Goal: Task Accomplishment & Management: Manage account settings

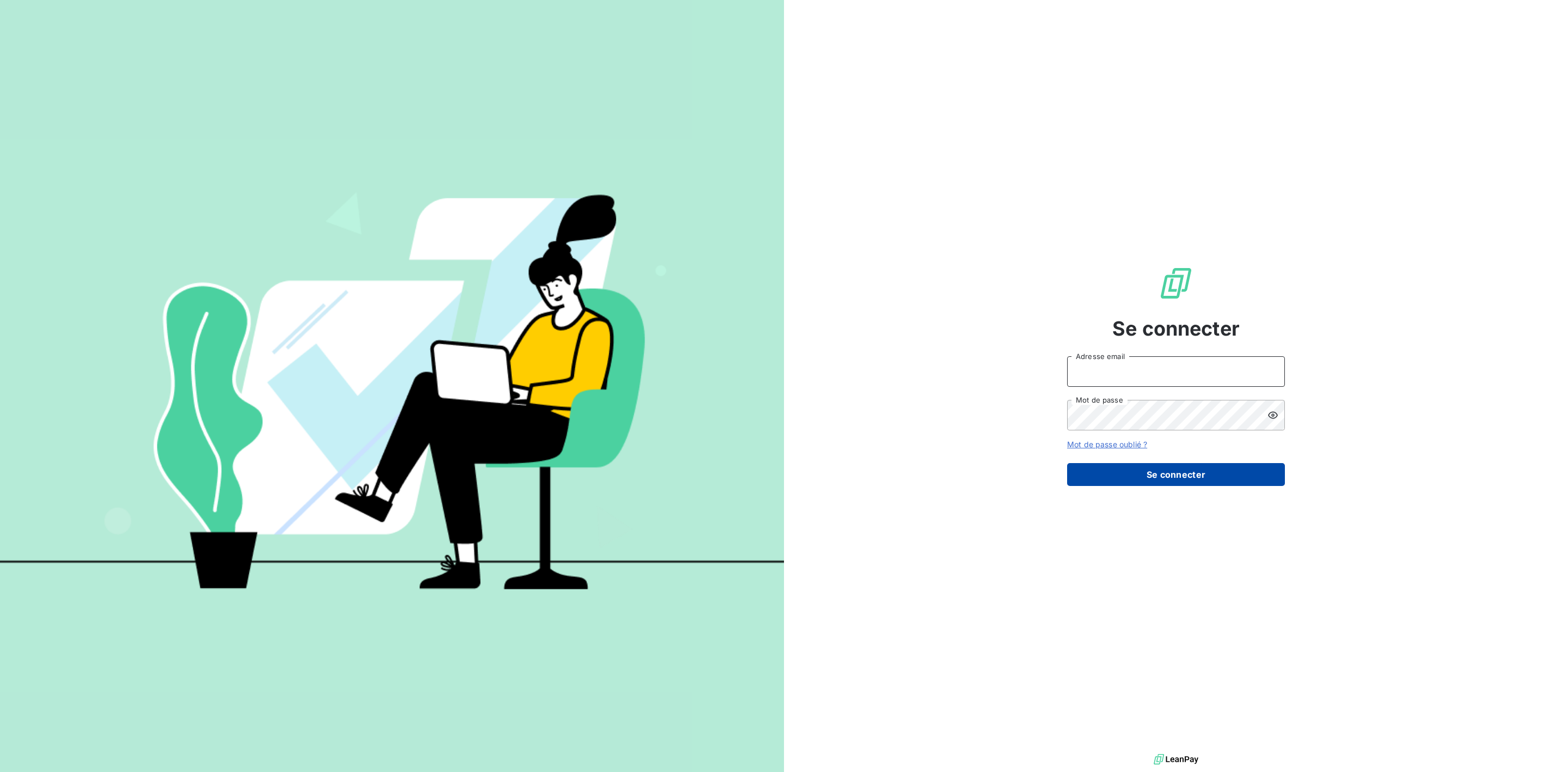
type input "[PERSON_NAME][EMAIL_ADDRESS][PERSON_NAME][DOMAIN_NAME]"
click at [1155, 479] on button "Se connecter" at bounding box center [1176, 474] width 218 height 23
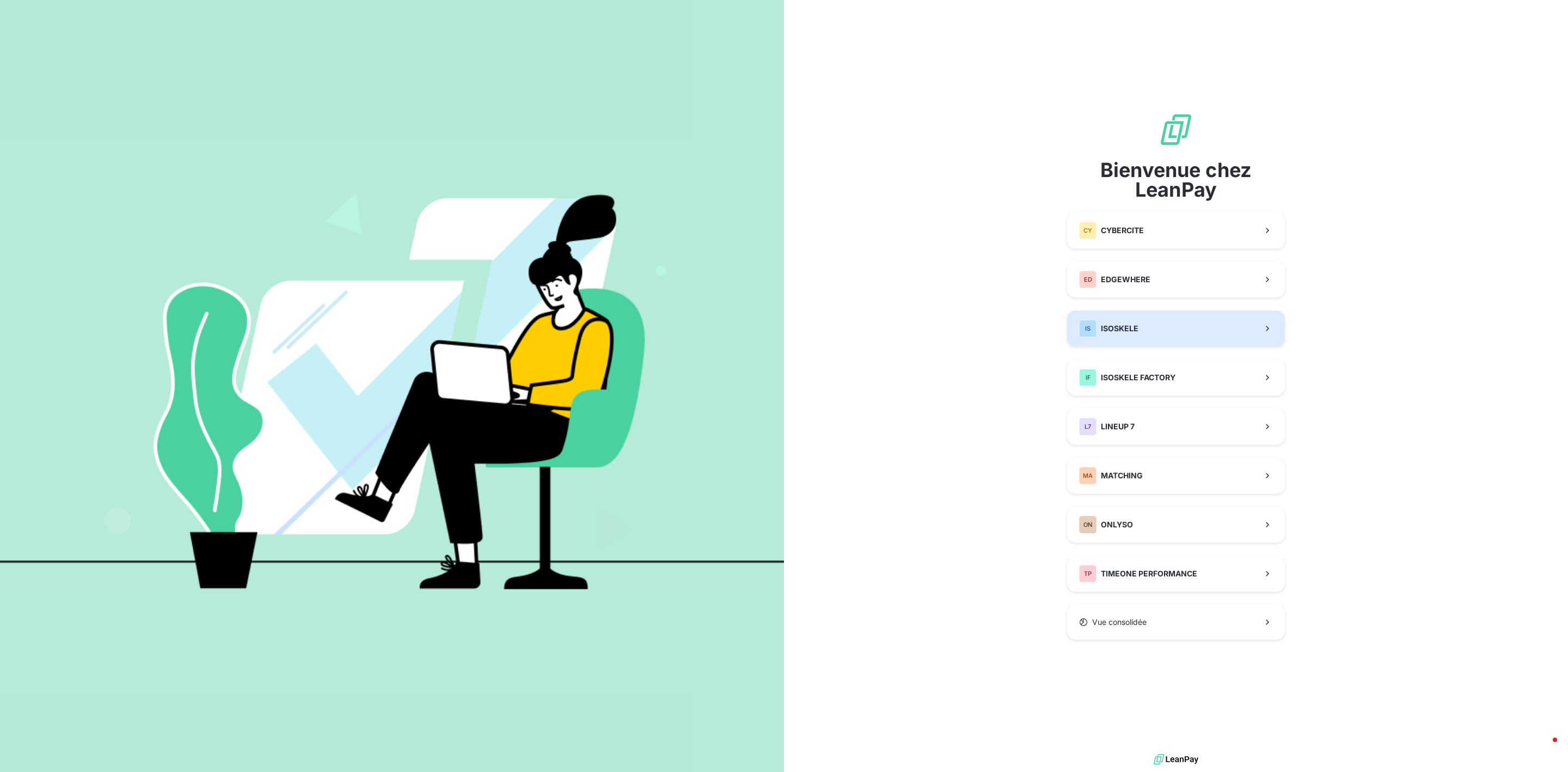
click at [1204, 325] on button "IS ISOSKELE" at bounding box center [1176, 328] width 218 height 36
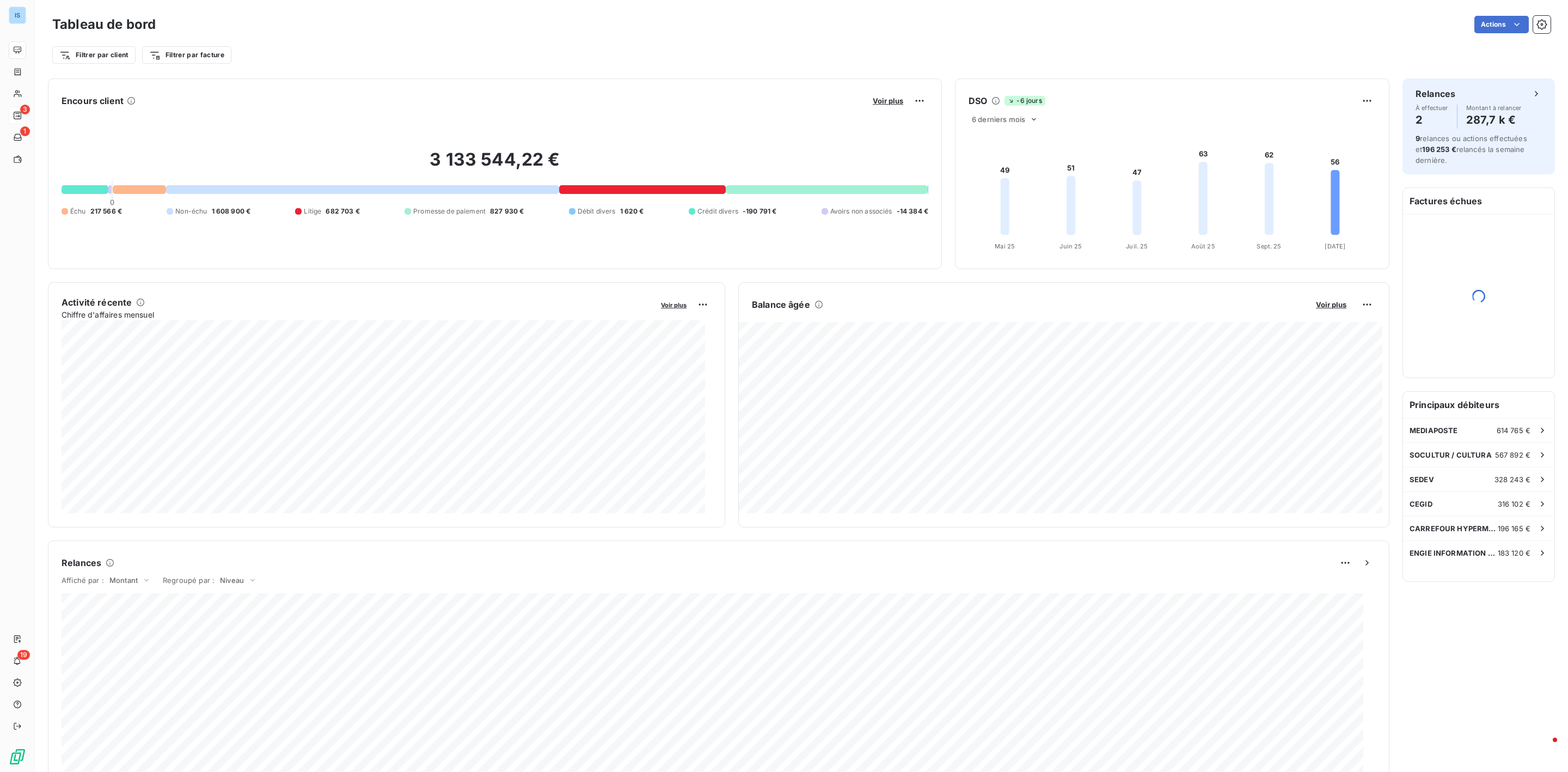
click at [12, 113] on div "3" at bounding box center [18, 115] width 18 height 18
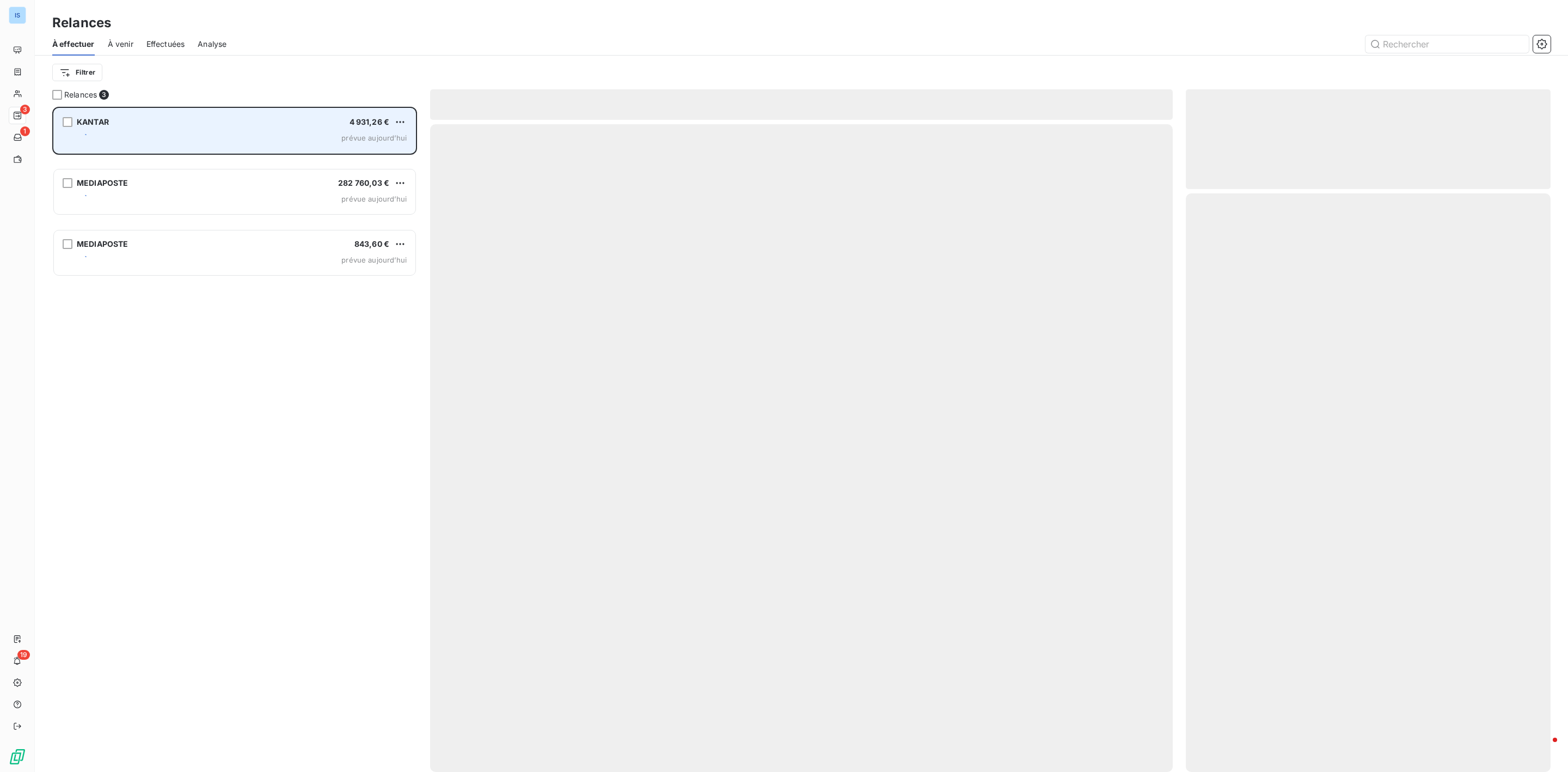
scroll to position [654, 351]
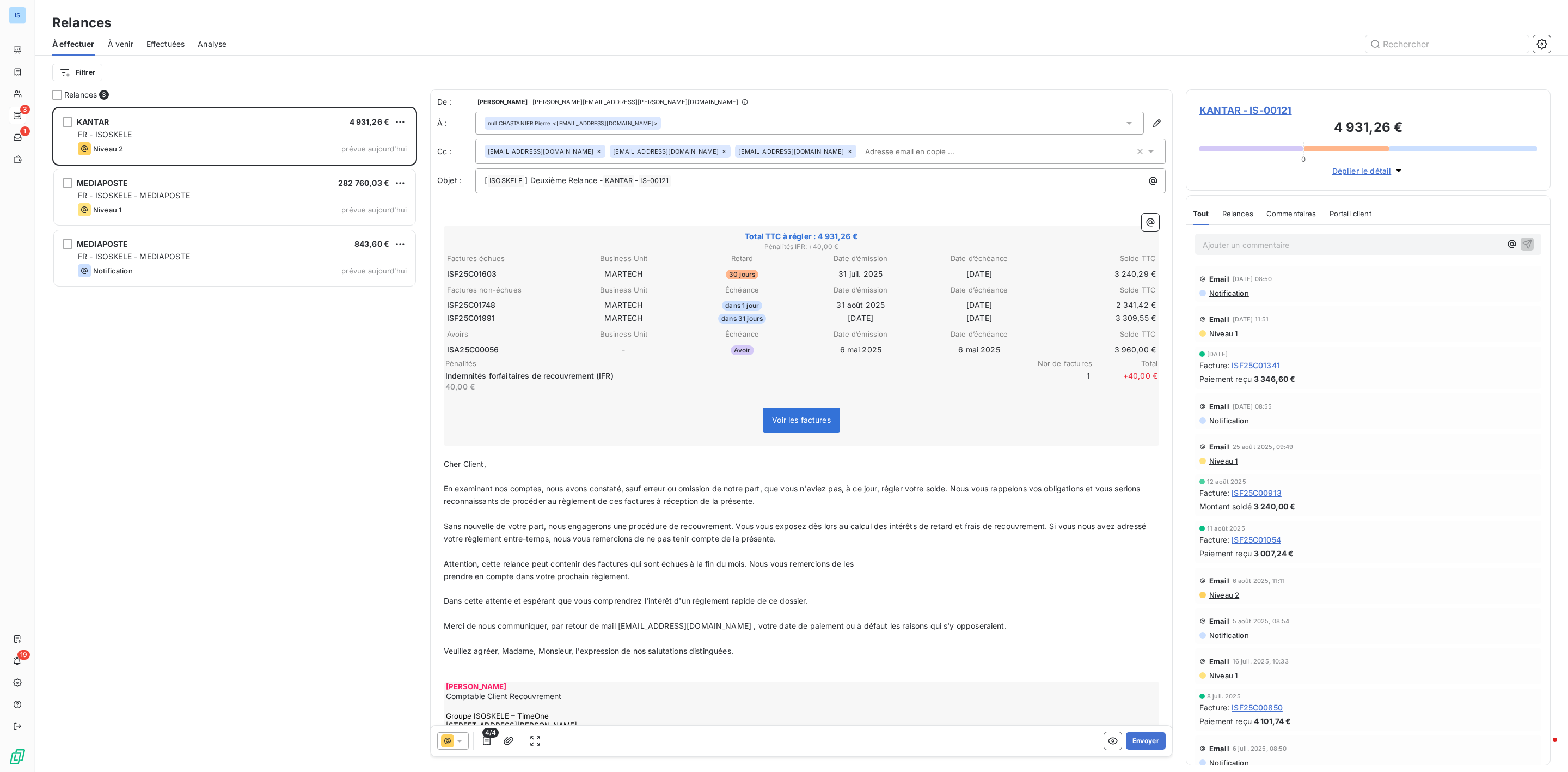
click at [1260, 113] on span "KANTAR - IS-00121" at bounding box center [1368, 111] width 338 height 15
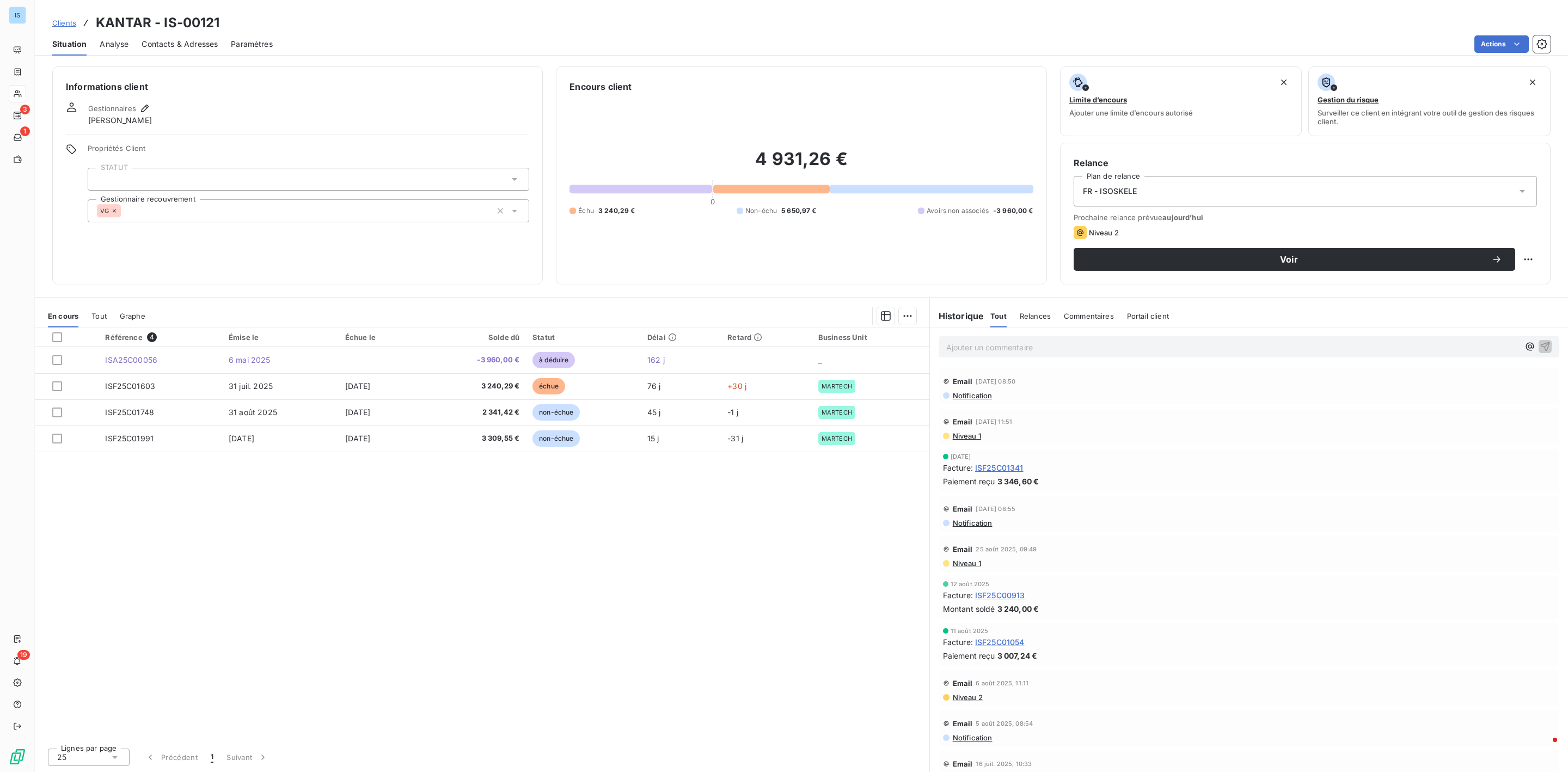
click at [194, 44] on span "Contacts & Adresses" at bounding box center [179, 44] width 76 height 11
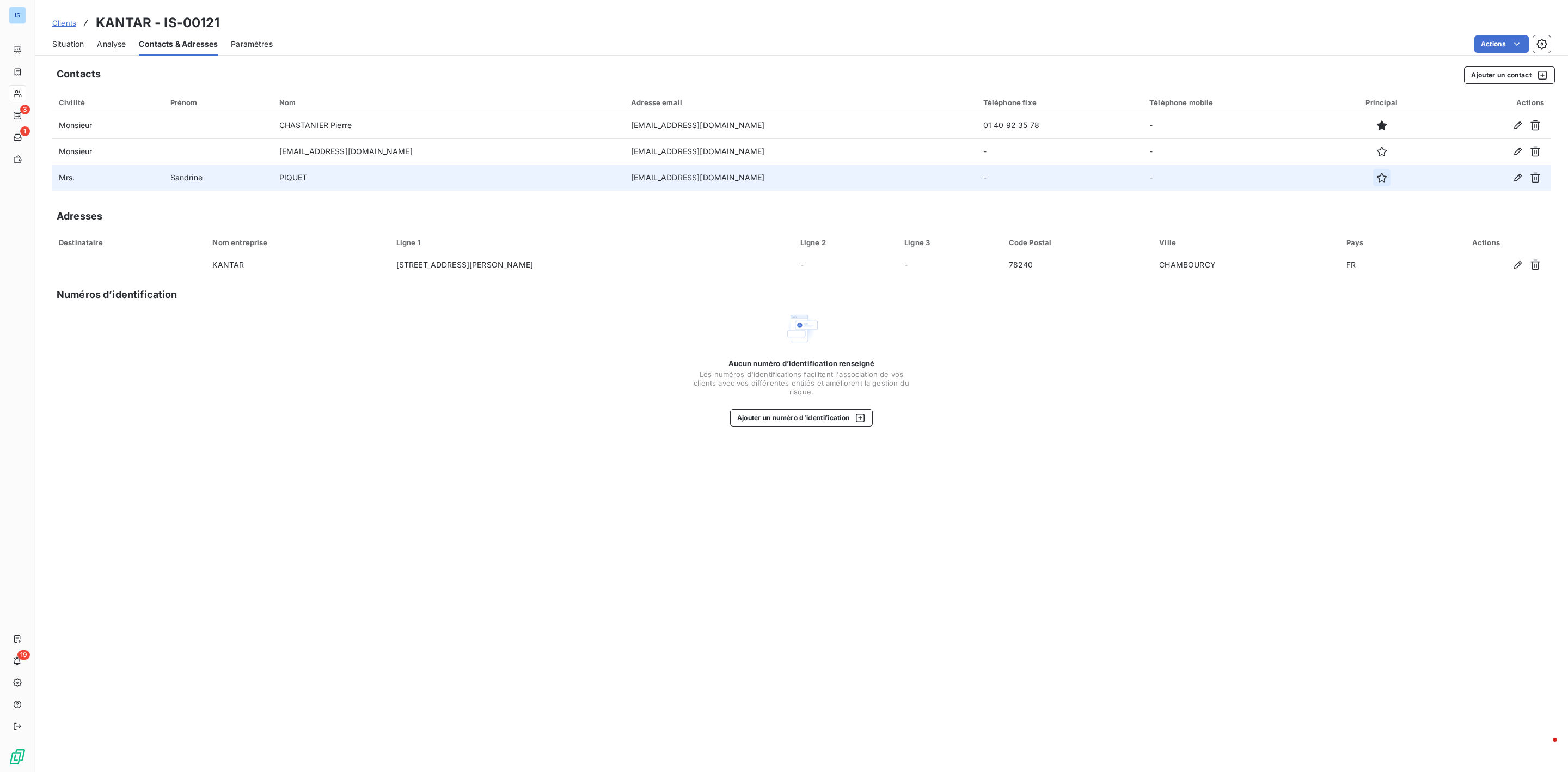
click at [1381, 182] on icon "button" at bounding box center [1382, 177] width 11 height 11
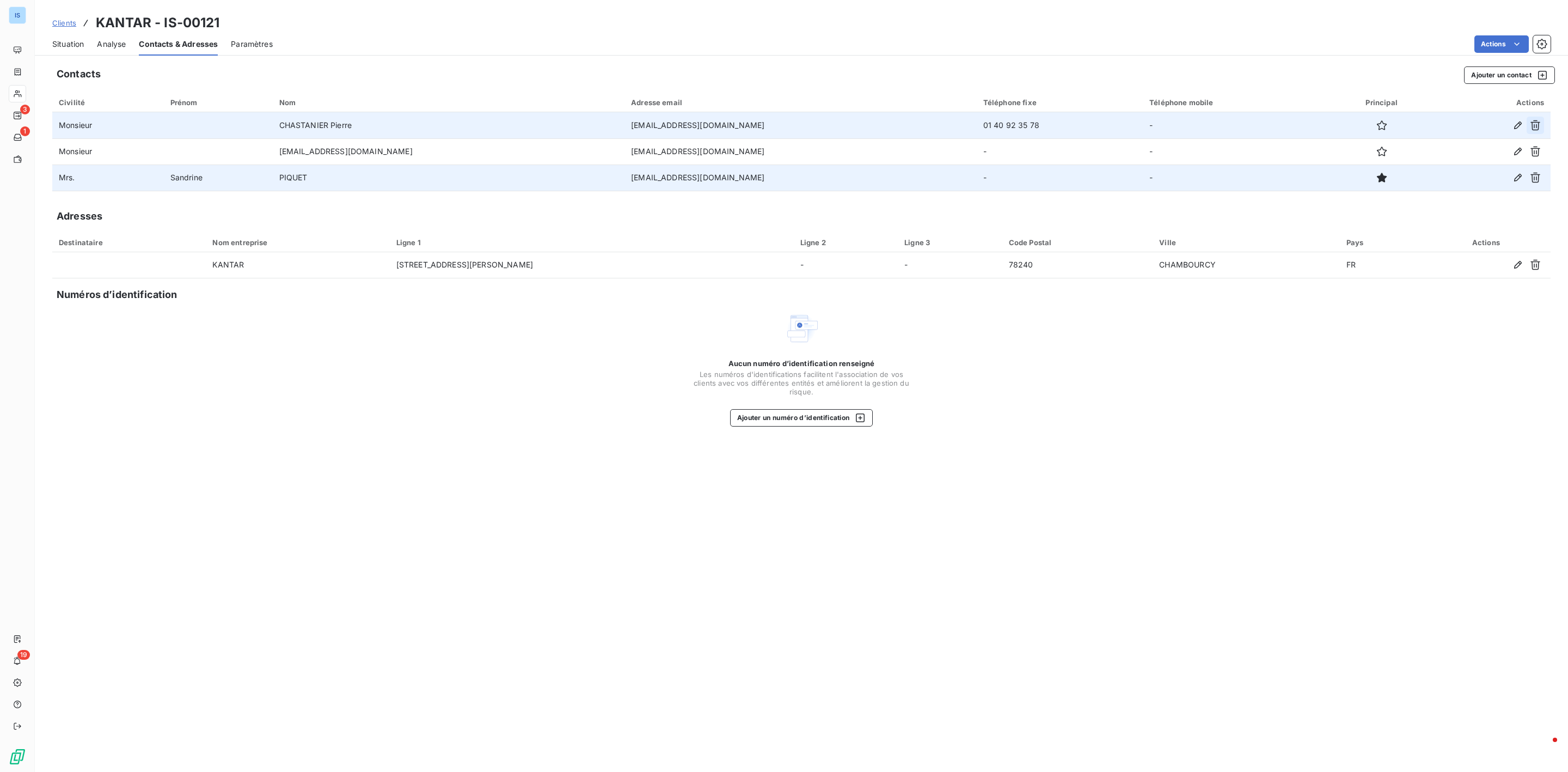
click at [1539, 126] on icon "button" at bounding box center [1535, 126] width 11 height 11
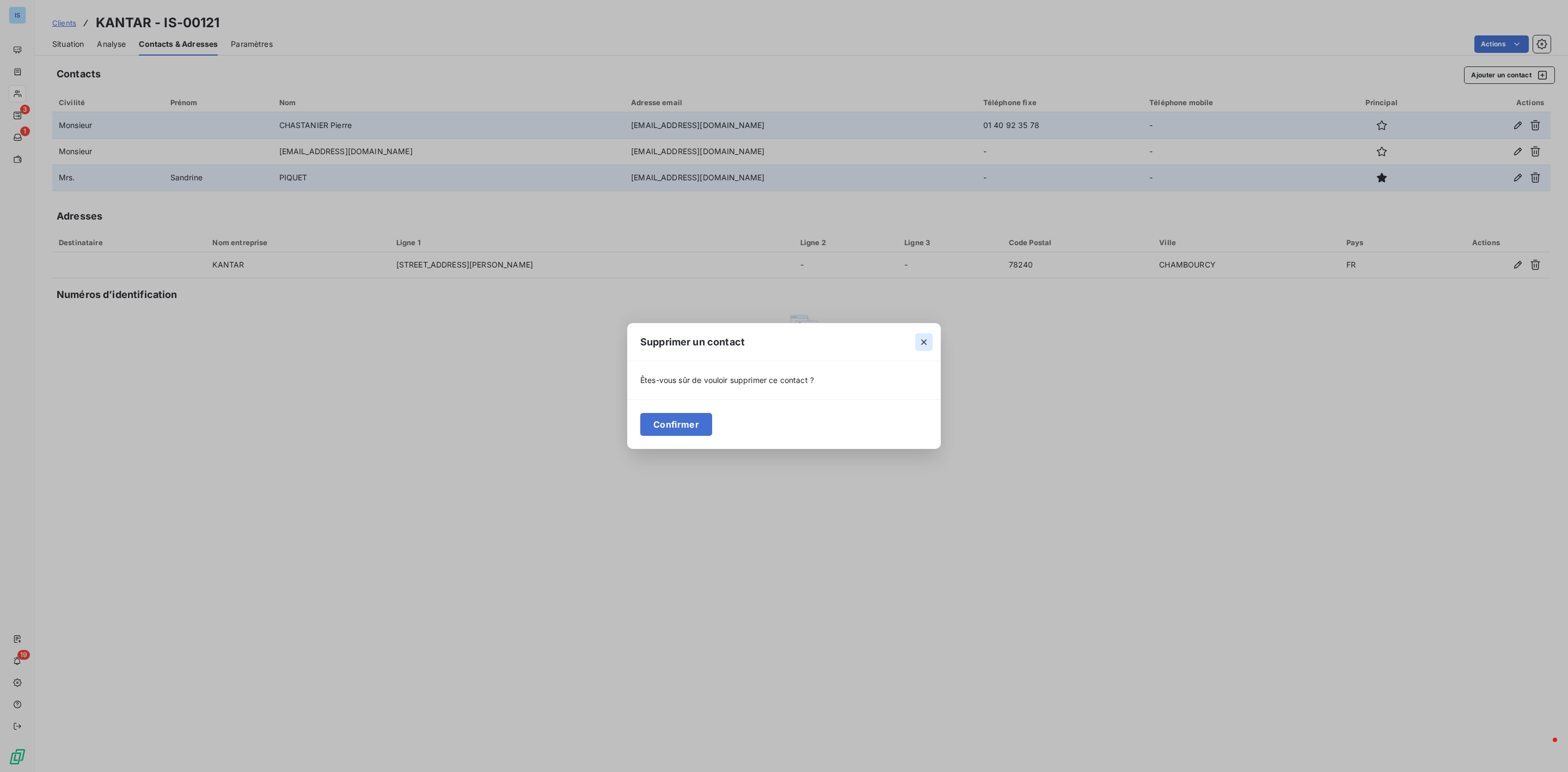
click at [925, 348] on button "button" at bounding box center [924, 342] width 18 height 18
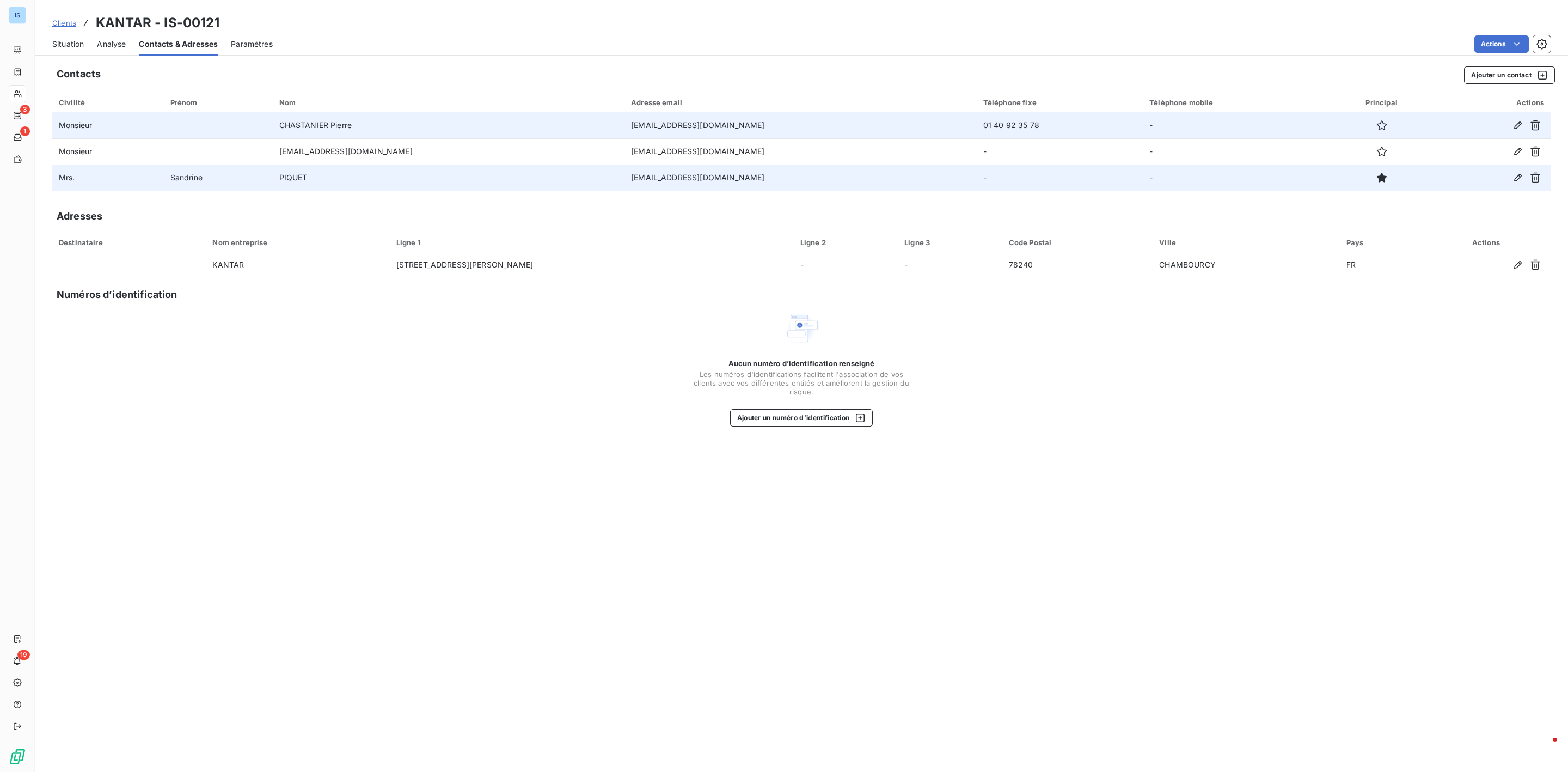
click at [64, 25] on span "Clients" at bounding box center [64, 23] width 24 height 9
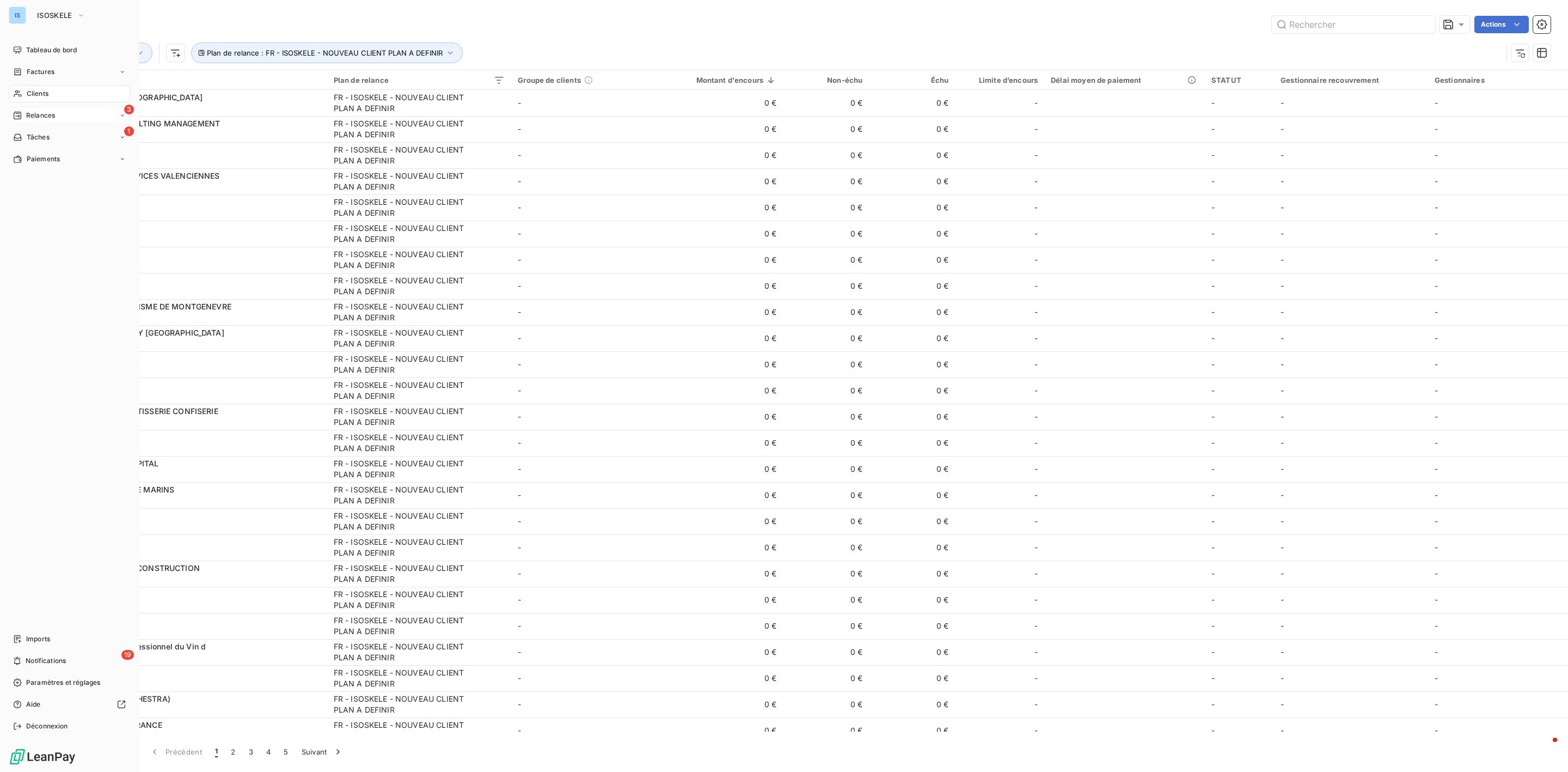
click at [34, 121] on div "3 Relances" at bounding box center [70, 115] width 121 height 18
